Goal: Task Accomplishment & Management: Manage account settings

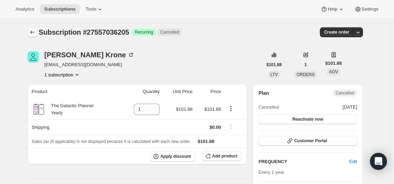
click at [36, 32] on icon "Subscriptions" at bounding box center [32, 32] width 7 height 7
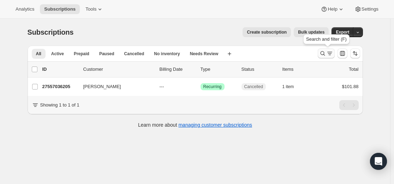
click at [326, 54] on icon "Search and filter results" at bounding box center [322, 53] width 7 height 7
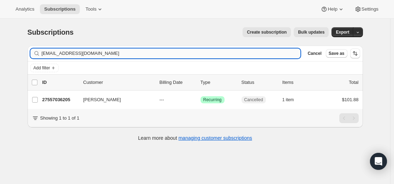
click at [256, 55] on input "[EMAIL_ADDRESS][DOMAIN_NAME]" at bounding box center [171, 53] width 259 height 10
type input "[EMAIL_ADDRESS][DOMAIN_NAME]"
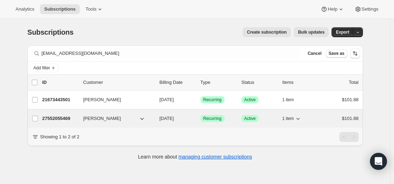
click at [60, 117] on p "27552055469" at bounding box center [59, 118] width 35 height 7
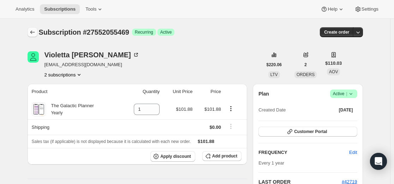
click at [34, 31] on icon "Subscriptions" at bounding box center [32, 32] width 7 height 7
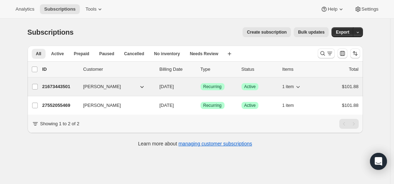
click at [58, 87] on p "21673443501" at bounding box center [59, 86] width 35 height 7
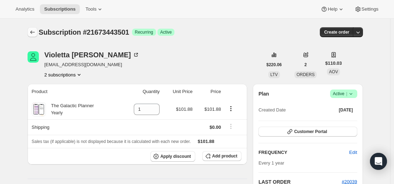
click at [32, 31] on icon "Subscriptions" at bounding box center [32, 32] width 7 height 7
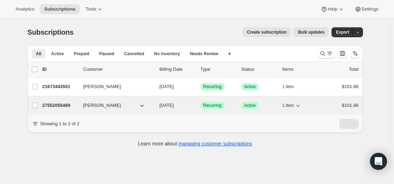
click at [64, 105] on p "27552055469" at bounding box center [59, 105] width 35 height 7
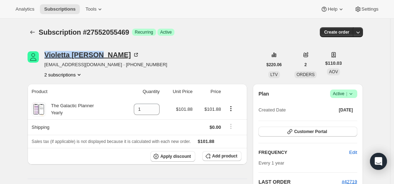
drag, startPoint x: 47, startPoint y: 47, endPoint x: 101, endPoint y: 57, distance: 55.0
copy div "[PERSON_NAME]"
